Goal: Communication & Community: Answer question/provide support

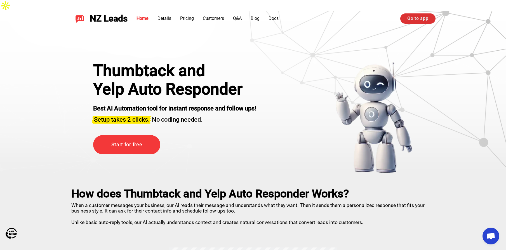
click at [420, 17] on link "Go to app" at bounding box center [417, 18] width 35 height 10
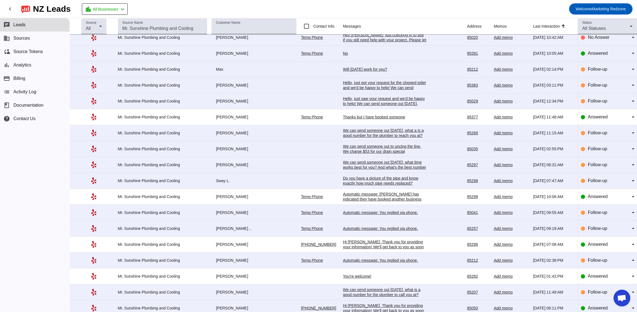
scroll to position [41, 0]
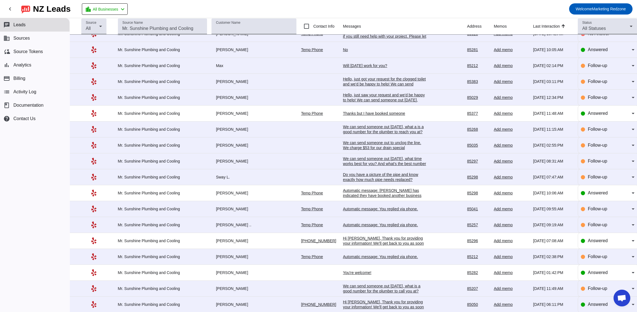
click at [344, 271] on div "You're welcome!" at bounding box center [385, 272] width 84 height 5
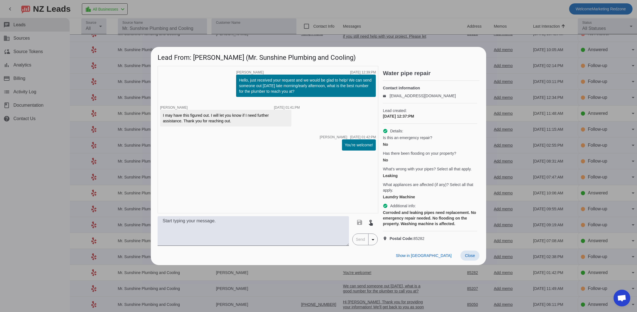
drag, startPoint x: 464, startPoint y: 263, endPoint x: 461, endPoint y: 262, distance: 3.3
click at [464, 261] on span at bounding box center [470, 256] width 19 height 10
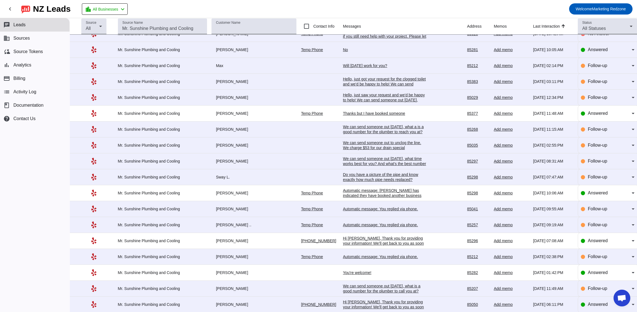
click at [359, 241] on div "Hi [PERSON_NAME], Thank you for providing your information! We'll get back to y…" at bounding box center [385, 243] width 84 height 15
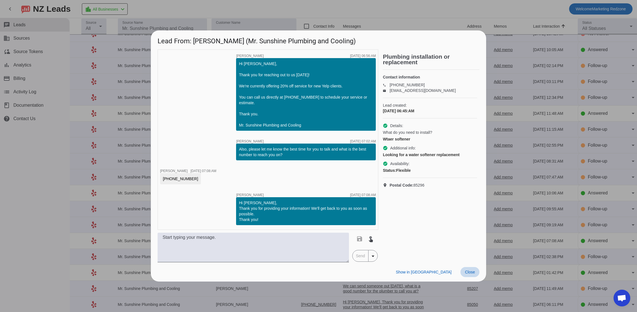
click at [467, 270] on span "Close" at bounding box center [470, 272] width 10 height 4
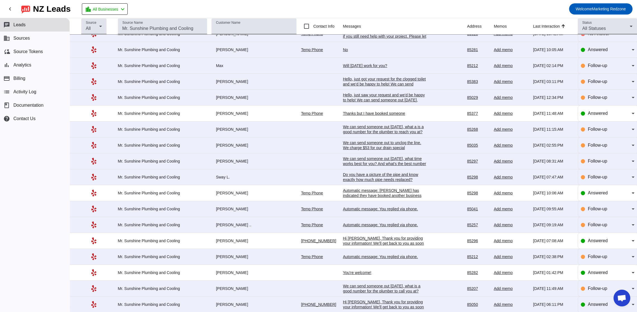
click at [351, 114] on div "Thanks but I have booked someone" at bounding box center [385, 113] width 84 height 5
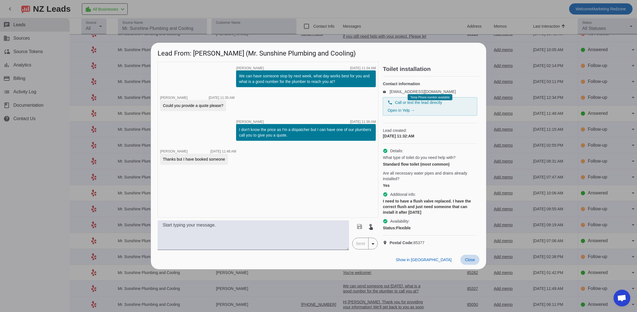
click at [468, 262] on span "Close" at bounding box center [470, 260] width 10 height 4
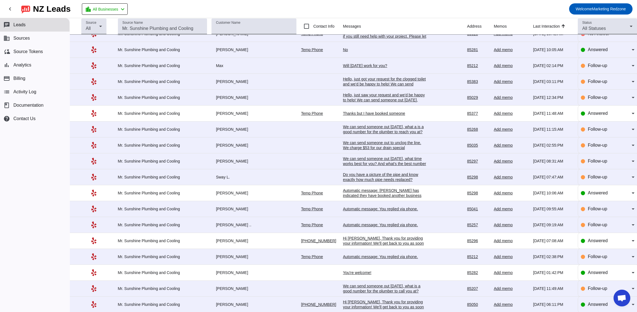
click at [344, 48] on div "No" at bounding box center [385, 49] width 84 height 5
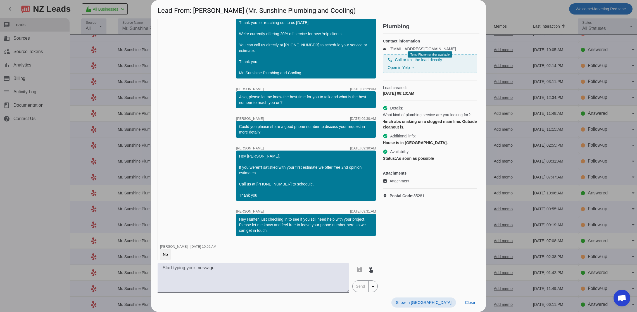
scroll to position [89, 0]
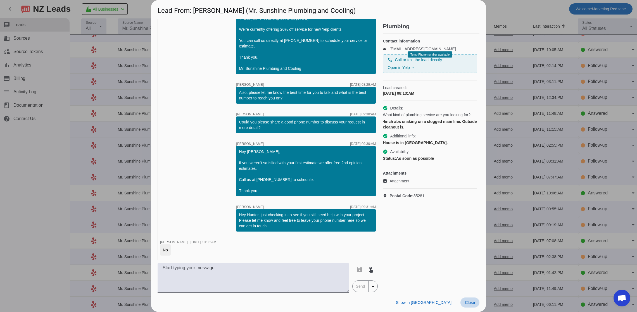
click at [465, 302] on span "Close" at bounding box center [470, 303] width 10 height 4
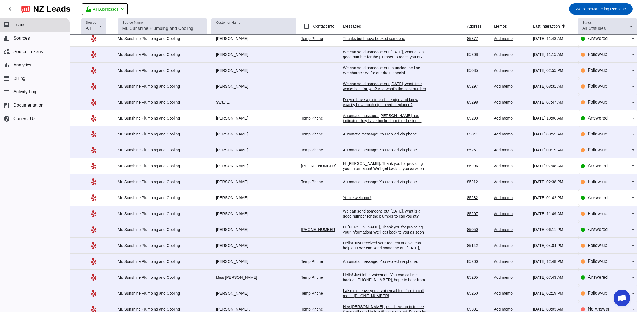
scroll to position [122, 0]
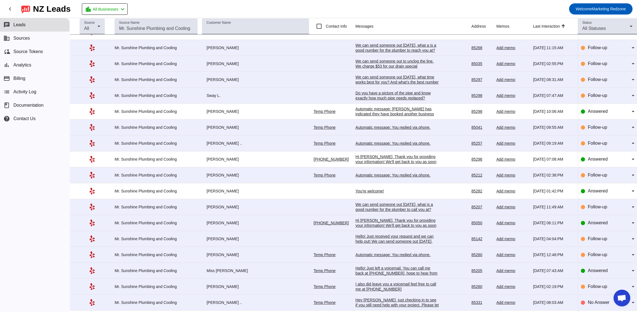
click at [366, 242] on div "Hello! Just received your request and we can help out! We can send someone out …" at bounding box center [398, 244] width 84 height 20
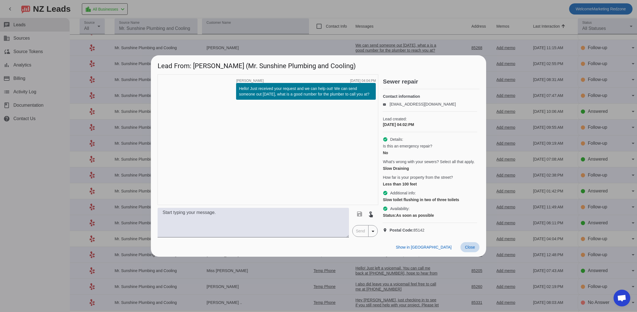
click at [465, 250] on span "Close" at bounding box center [470, 247] width 10 height 4
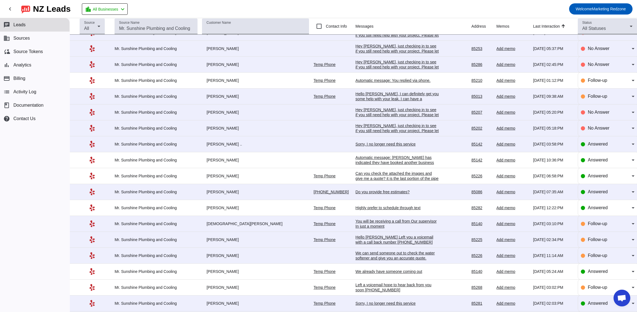
scroll to position [0, 0]
